Goal: Information Seeking & Learning: Learn about a topic

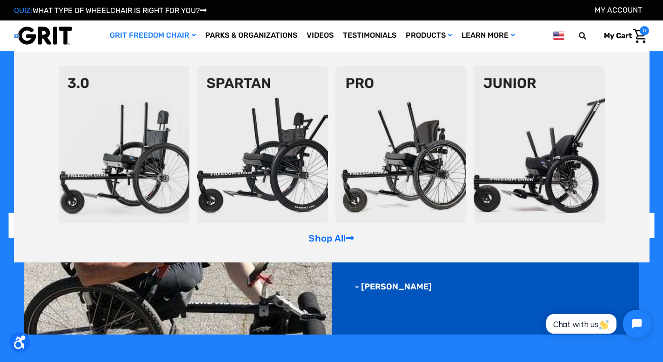
scroll to position [605, 0]
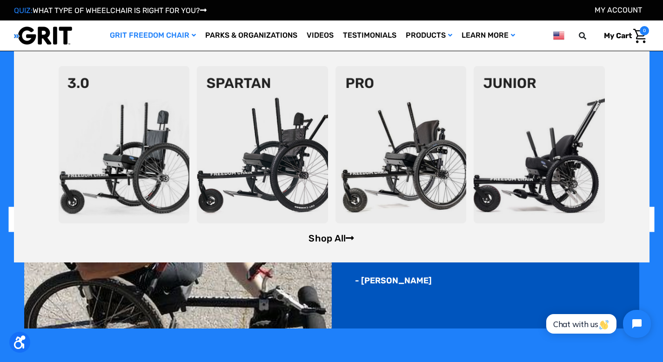
click at [339, 238] on link "Shop All" at bounding box center [331, 238] width 46 height 11
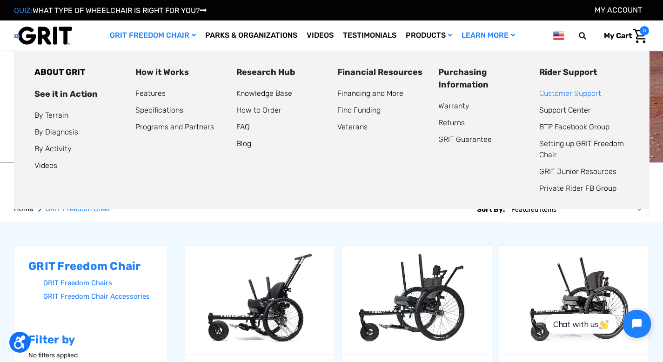
click at [551, 92] on link "Customer Support" at bounding box center [570, 93] width 62 height 9
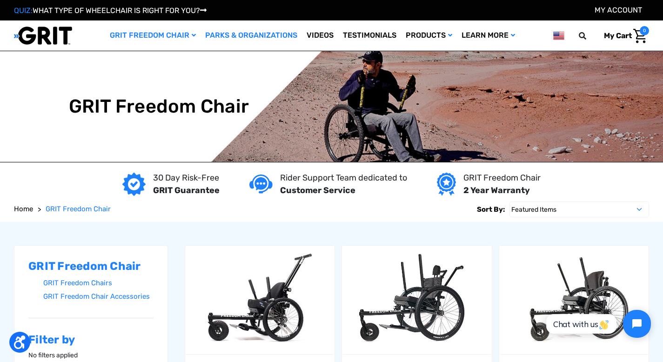
click at [241, 31] on link "Parks & Organizations" at bounding box center [250, 35] width 101 height 30
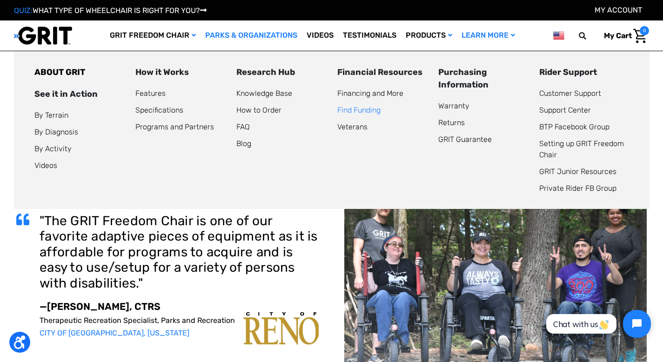
click at [354, 108] on link "Find Funding" at bounding box center [358, 110] width 43 height 9
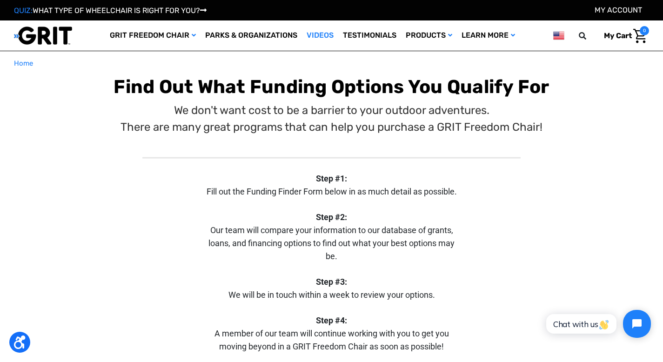
click at [325, 33] on link "Videos" at bounding box center [320, 35] width 36 height 30
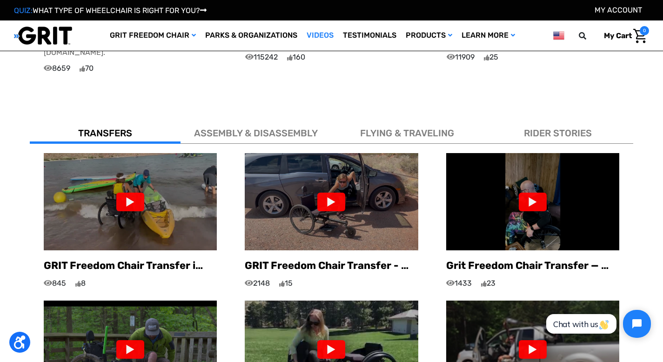
scroll to position [500, 0]
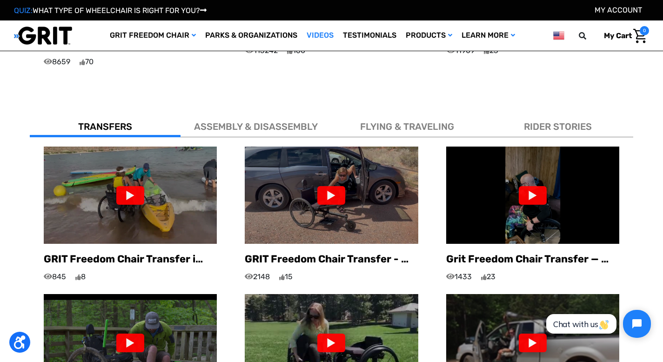
click at [127, 186] on div at bounding box center [130, 195] width 28 height 19
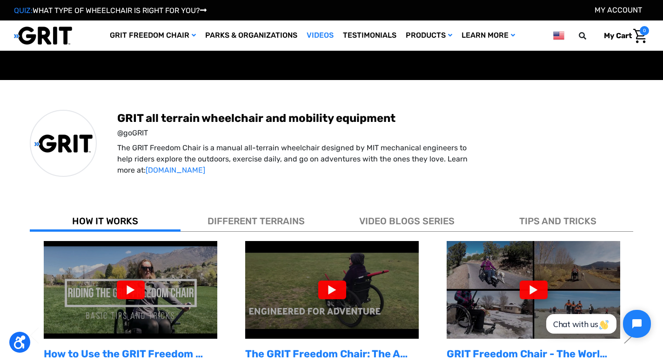
scroll to position [146, 0]
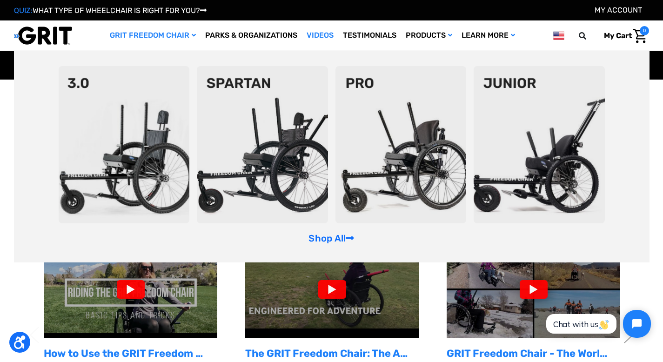
click at [152, 33] on link "GRIT Freedom Chair" at bounding box center [152, 35] width 95 height 30
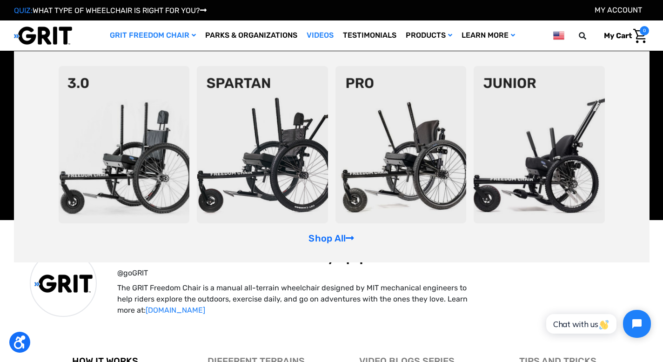
scroll to position [0, 0]
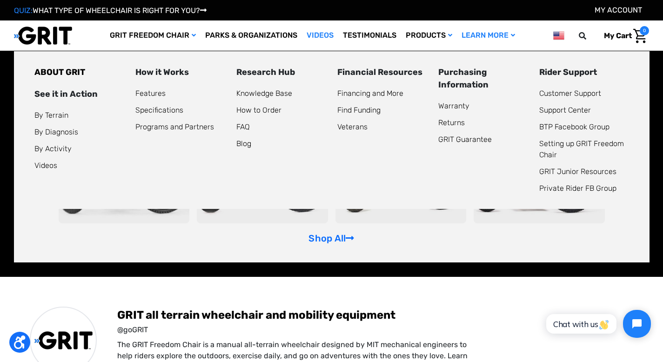
click at [485, 28] on link "Learn More" at bounding box center [488, 35] width 63 height 30
click at [356, 107] on link "Find Funding" at bounding box center [358, 110] width 43 height 9
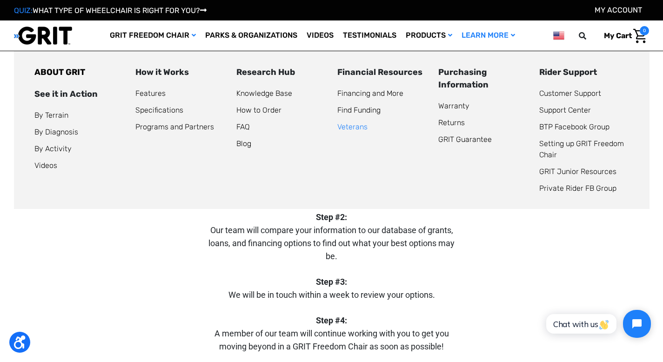
click at [353, 131] on link "Veterans" at bounding box center [352, 126] width 30 height 9
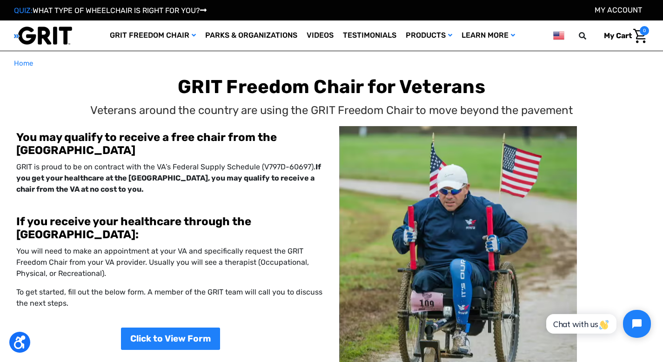
click at [96, 115] on p "Veterans around the country are using the GRIT Freedom Chair to move beyond the…" at bounding box center [331, 110] width 482 height 17
